Goal: Task Accomplishment & Management: Manage account settings

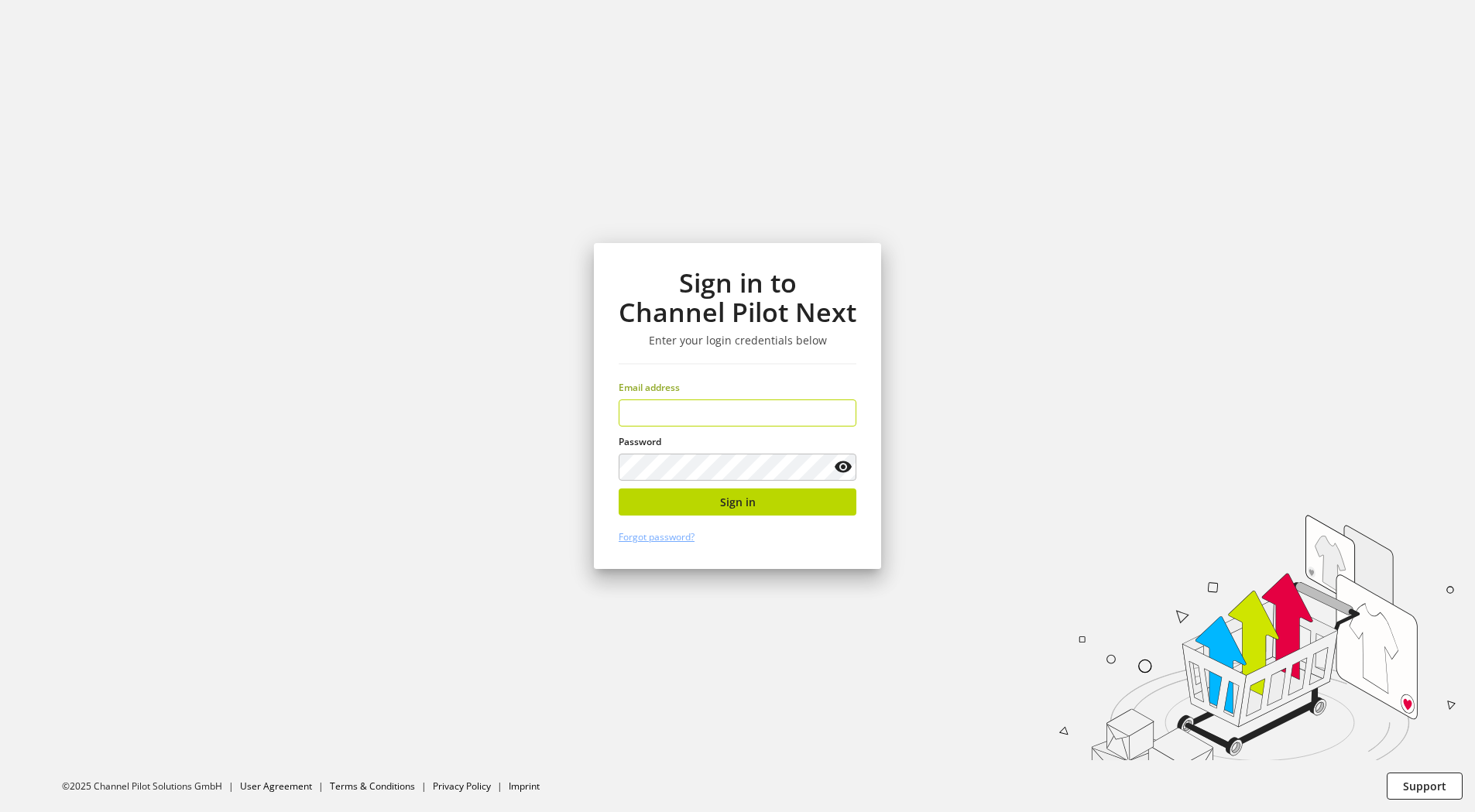
click at [719, 420] on input "email" at bounding box center [737, 413] width 238 height 27
click at [715, 410] on input "email" at bounding box center [737, 413] width 238 height 27
type input "**********"
click at [735, 501] on span "Sign in" at bounding box center [738, 502] width 36 height 16
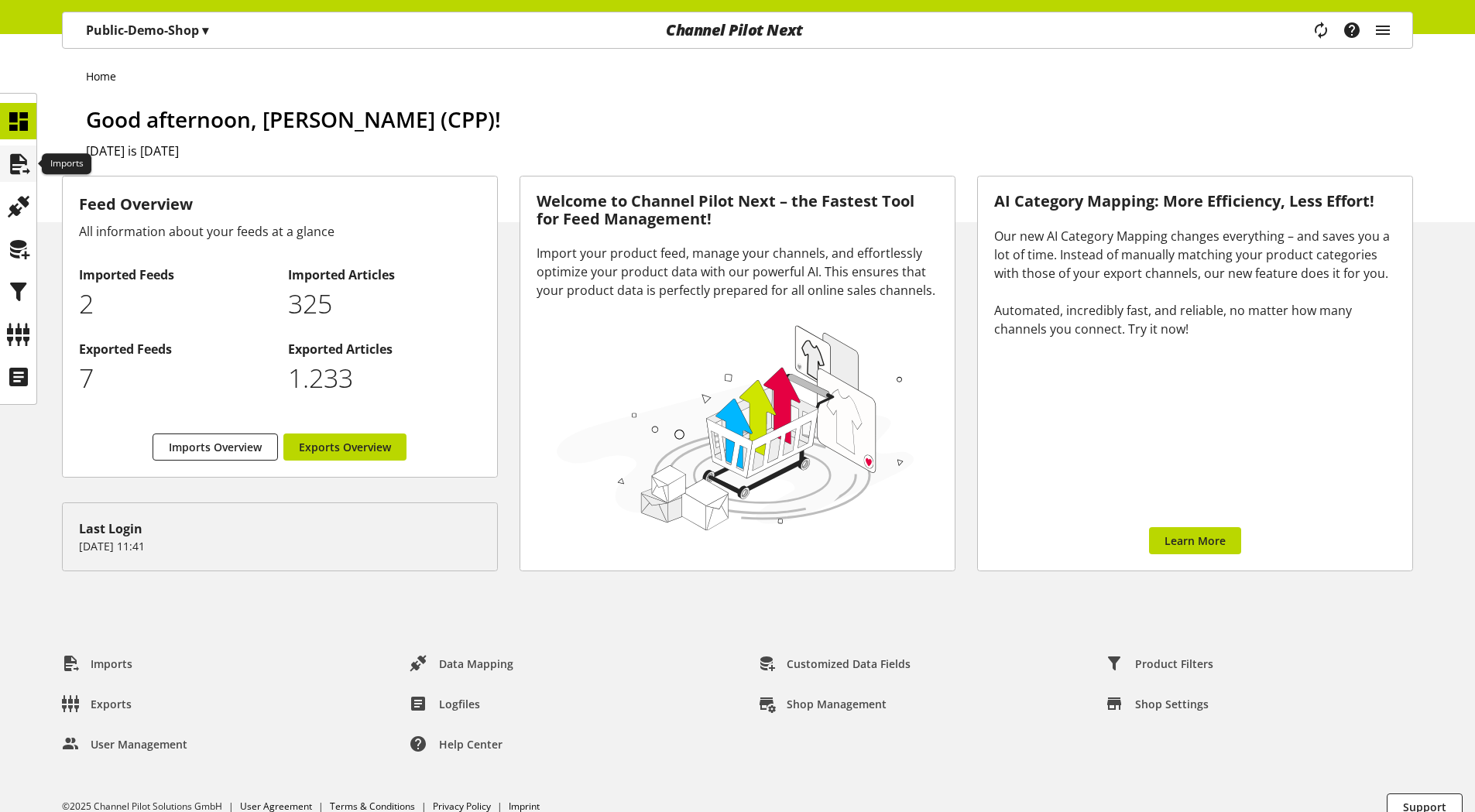
click at [14, 167] on icon at bounding box center [19, 164] width 25 height 31
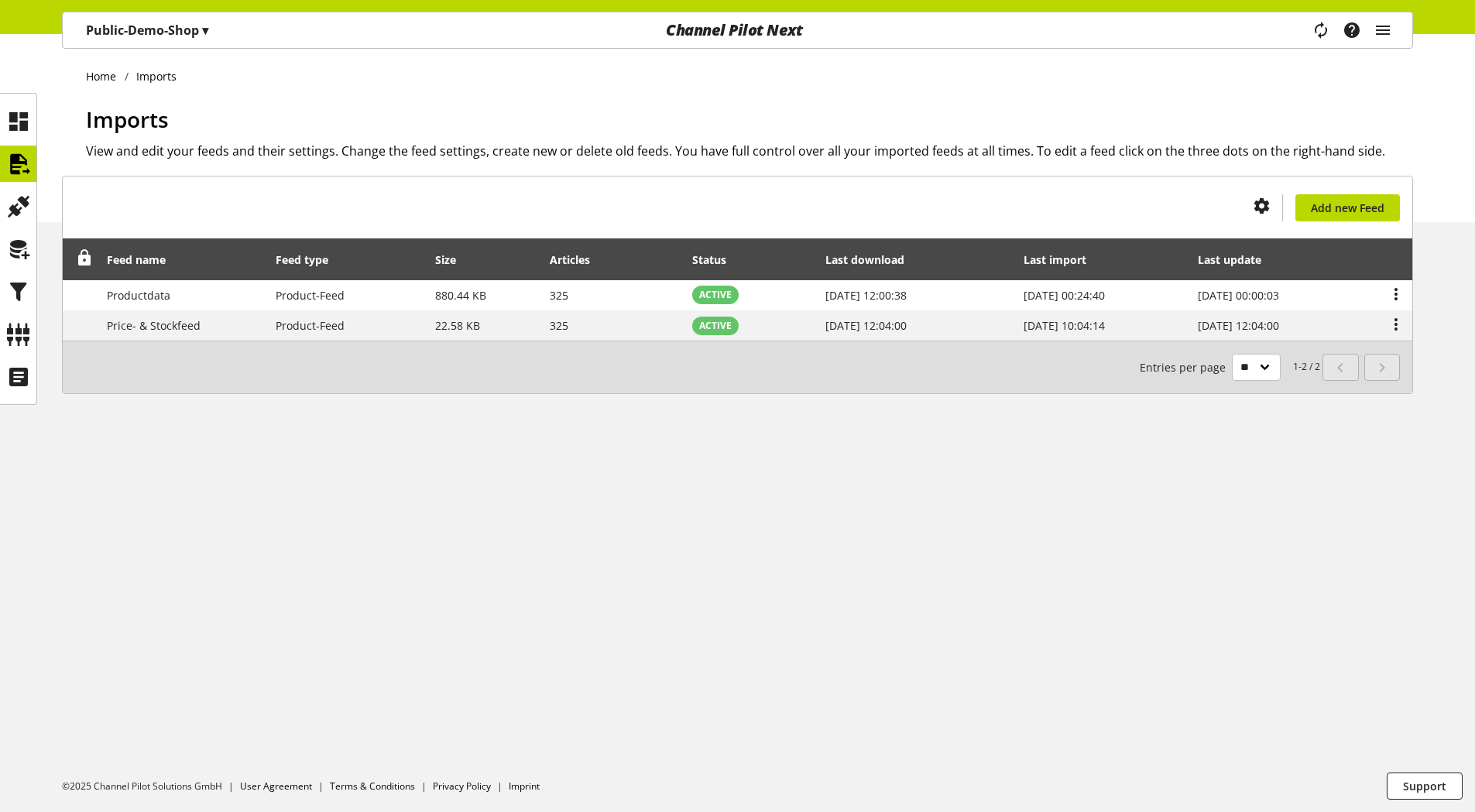
click at [81, 263] on icon at bounding box center [84, 257] width 19 height 28
